Goal: Find specific page/section: Find specific page/section

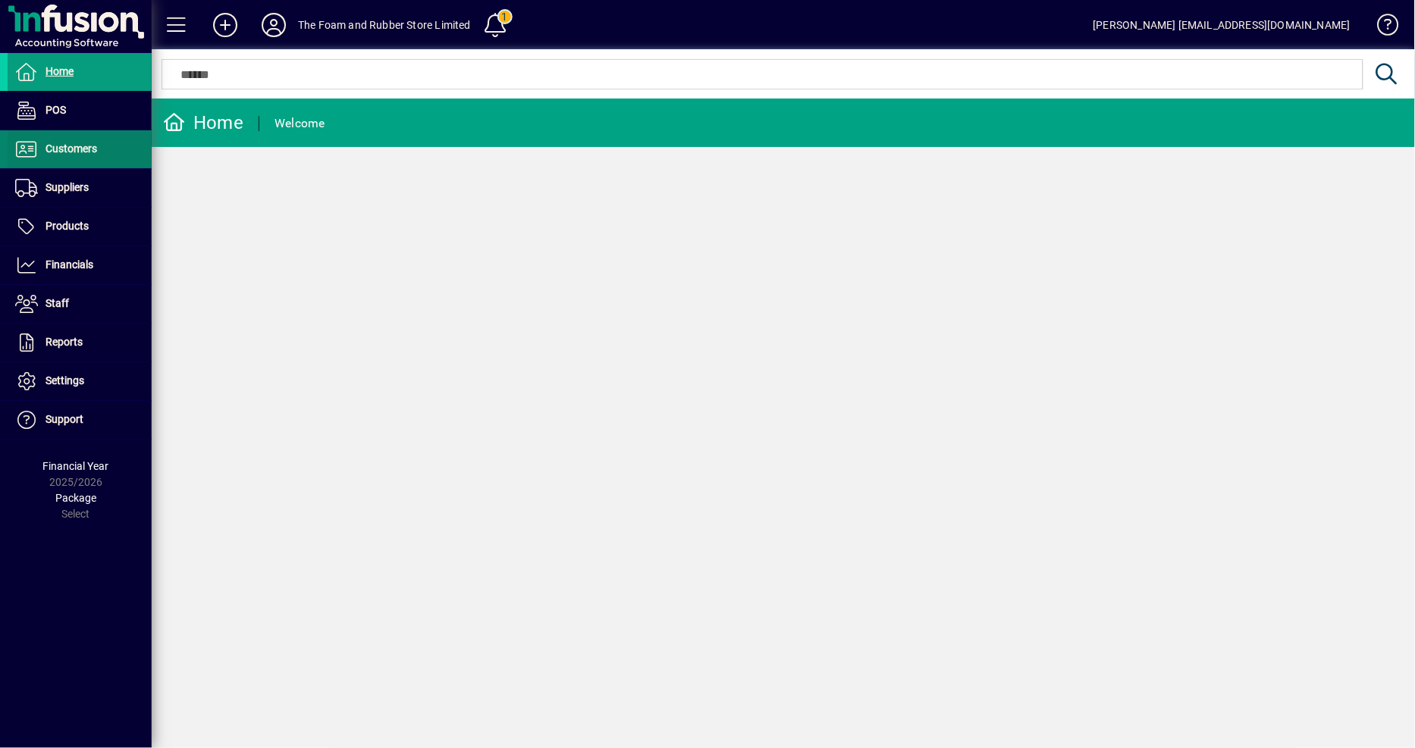
click at [109, 154] on span at bounding box center [80, 149] width 144 height 36
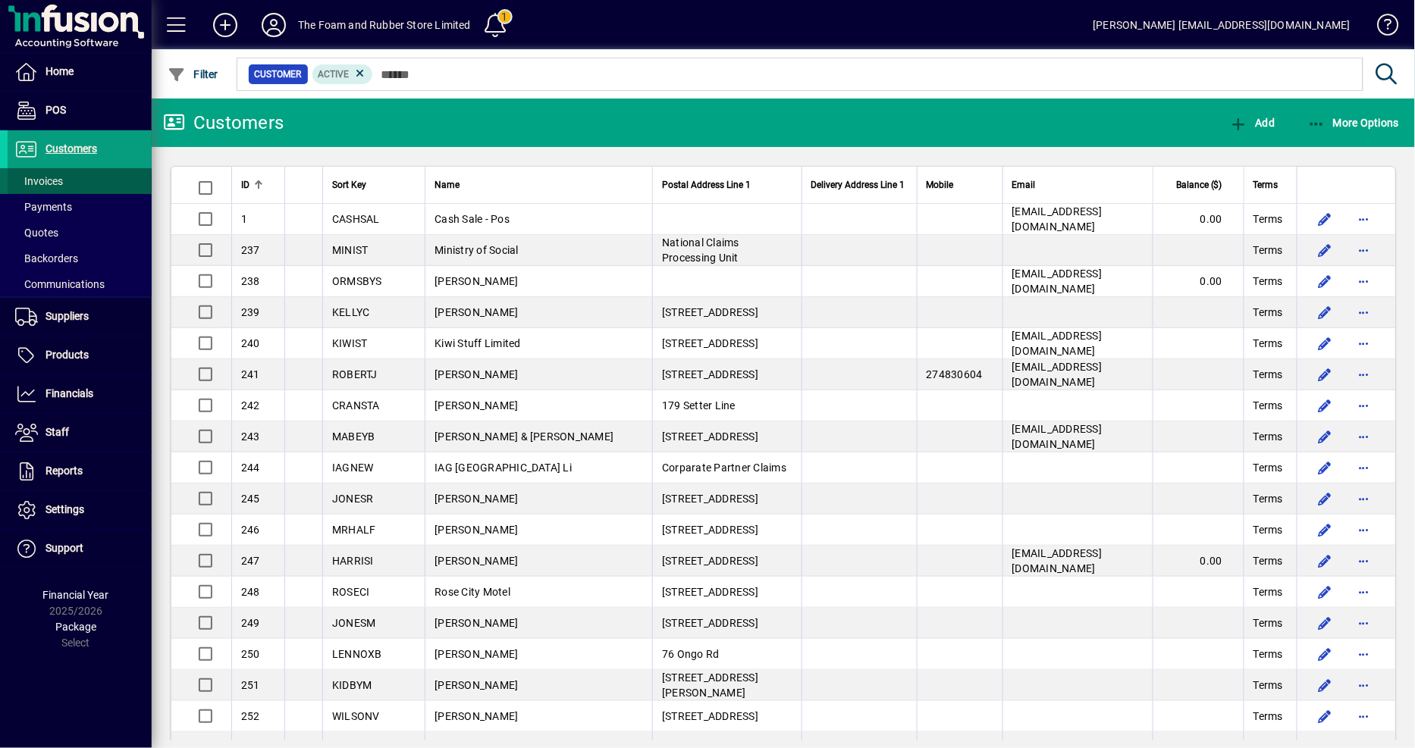
click at [86, 174] on span at bounding box center [80, 181] width 144 height 36
